Goal: Check status: Check status

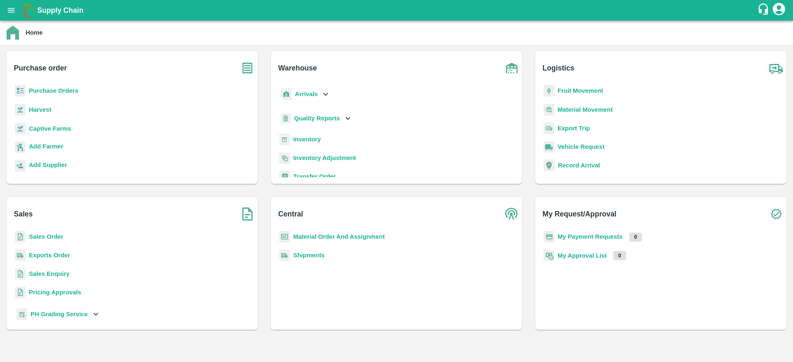
click at [69, 92] on b "Purchase Orders" at bounding box center [54, 91] width 50 height 7
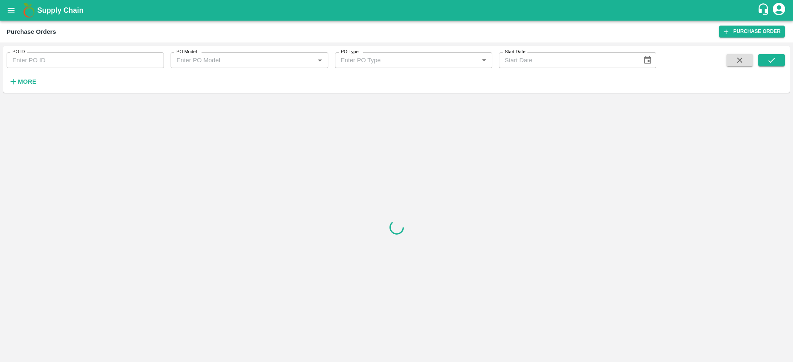
click at [93, 60] on input "PO ID" at bounding box center [85, 60] width 157 height 16
paste input "154104"
type input "154104"
click at [781, 58] on button "submit" at bounding box center [771, 60] width 26 height 12
